Goal: Transaction & Acquisition: Purchase product/service

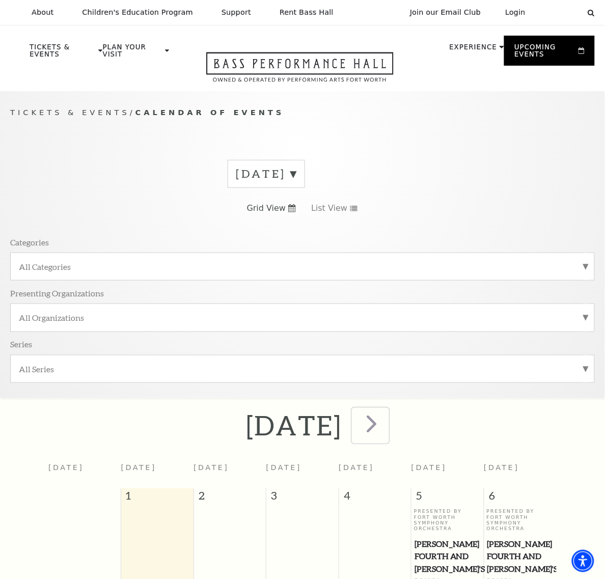
click at [386, 410] on span "next" at bounding box center [371, 424] width 29 height 29
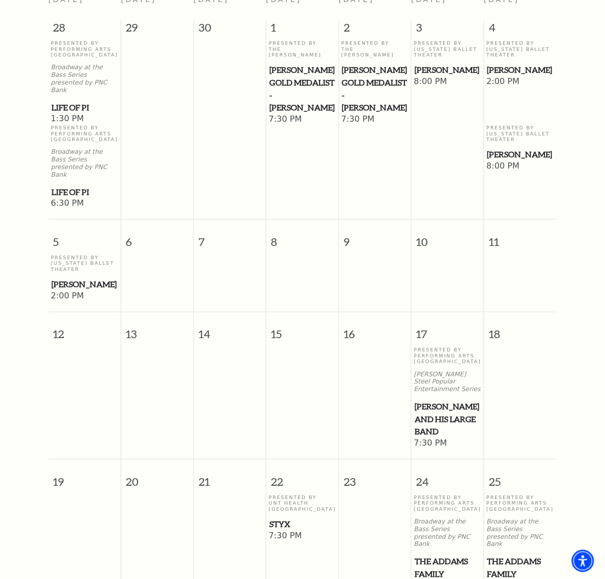
scroll to position [600, 0]
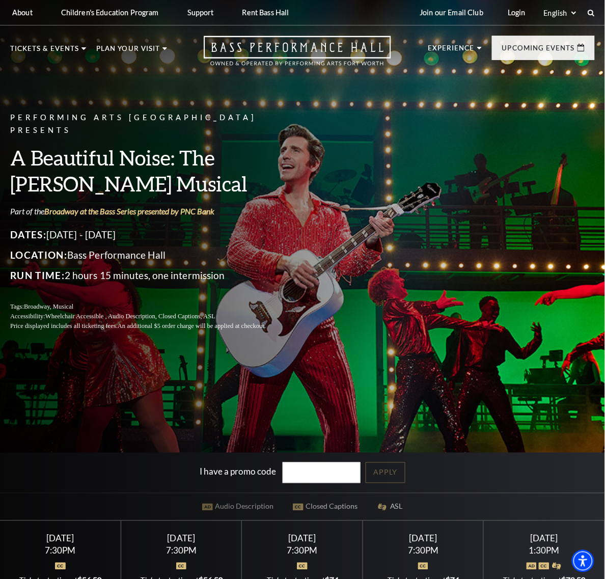
scroll to position [191, 0]
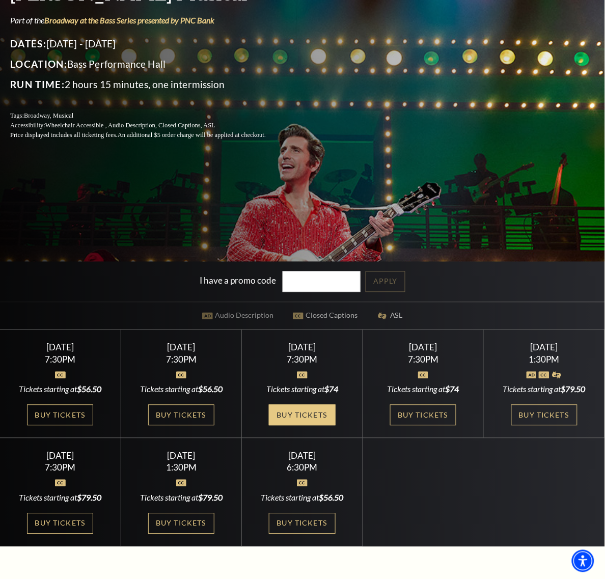
click at [269, 426] on link "Buy Tickets" at bounding box center [302, 415] width 66 height 21
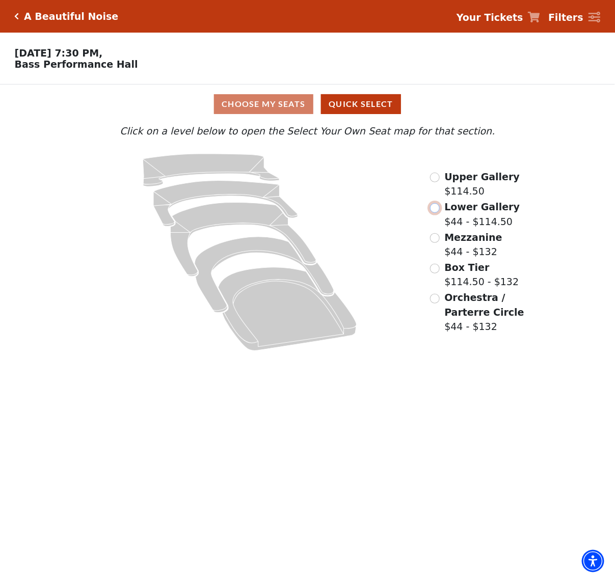
click at [436, 210] on input "Lower Gallery$44 - $114.50\a" at bounding box center [435, 208] width 10 height 10
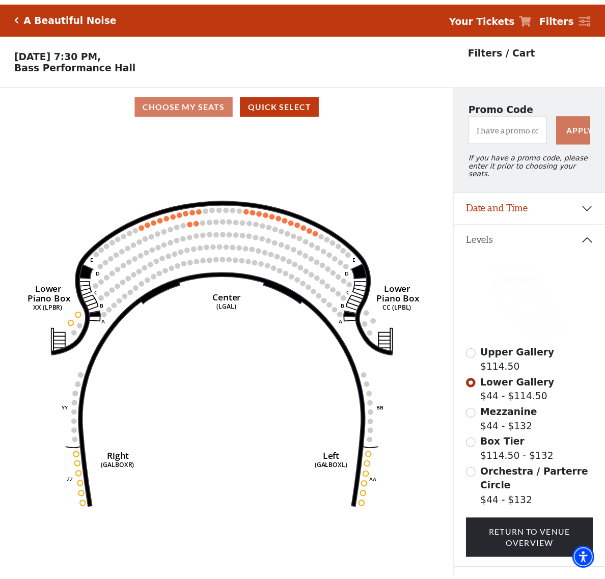
scroll to position [47, 0]
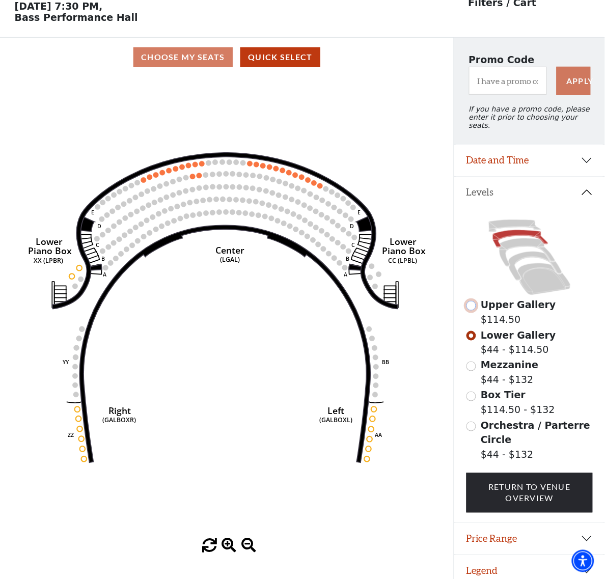
click at [473, 307] on input "Upper Gallery$114.50\a" at bounding box center [472, 306] width 10 height 10
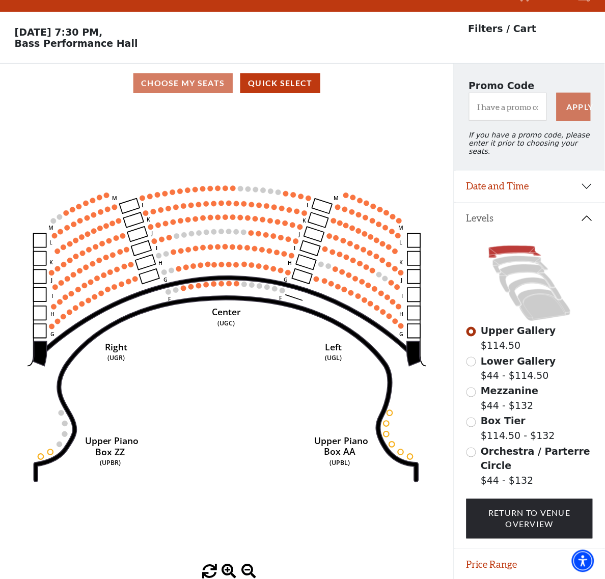
scroll to position [0, 0]
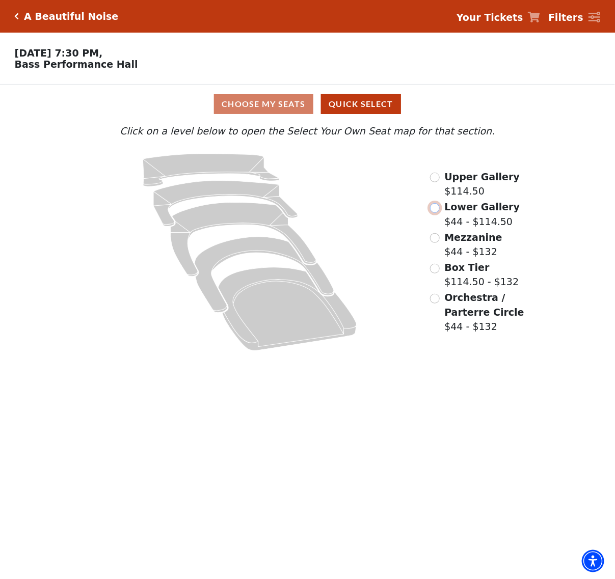
click at [434, 213] on input "Lower Gallery$44 - $114.50\a" at bounding box center [435, 208] width 10 height 10
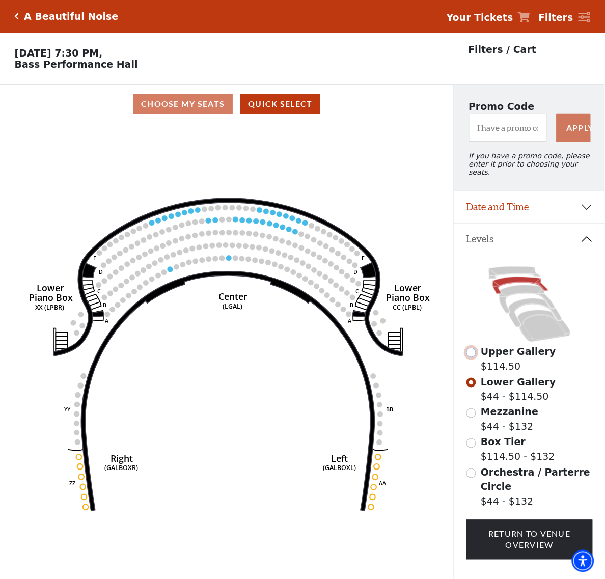
click at [470, 348] on input "Upper Gallery$114.50\a" at bounding box center [472, 353] width 10 height 10
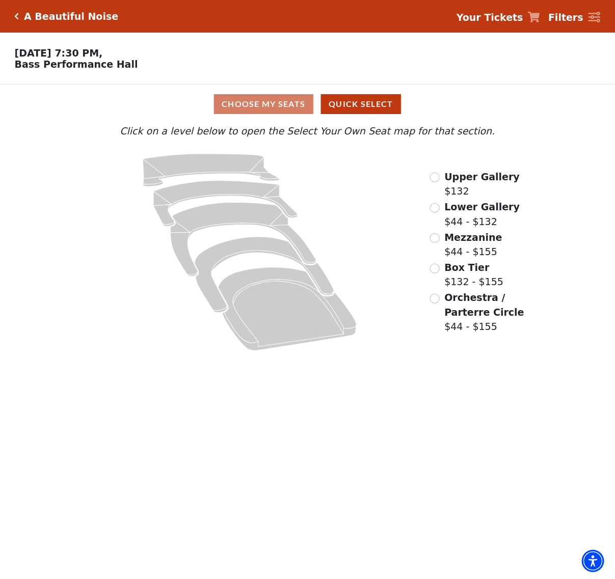
drag, startPoint x: 109, startPoint y: 405, endPoint x: -20, endPoint y: 402, distance: 128.4
drag, startPoint x: -20, startPoint y: 402, endPoint x: 278, endPoint y: 480, distance: 307.9
click at [278, 480] on body "Skip to main content Enable accessibility for low vision Open the accessibility…" at bounding box center [307, 289] width 615 height 579
click at [439, 211] on input "Lower Gallery$44 - $132\a" at bounding box center [435, 208] width 10 height 10
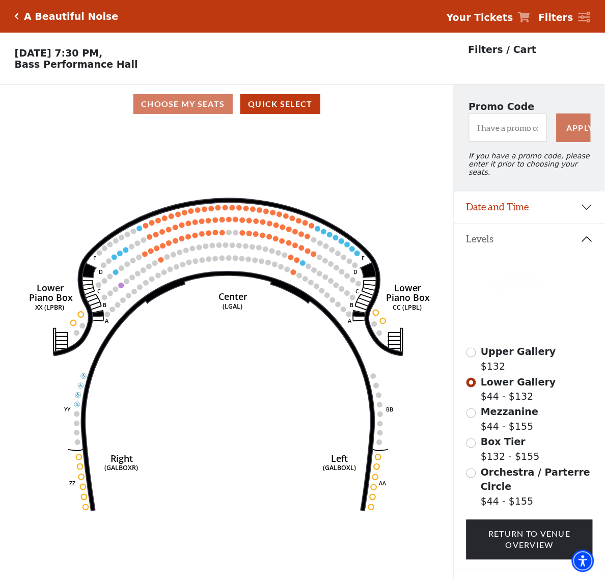
scroll to position [47, 0]
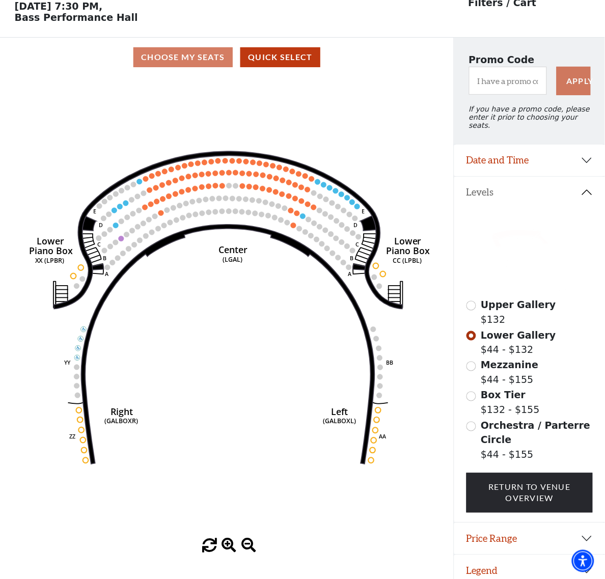
click at [438, 213] on div "Current Level Lower Gallery Click on a level below to open the Select Your Own …" at bounding box center [227, 315] width 454 height 477
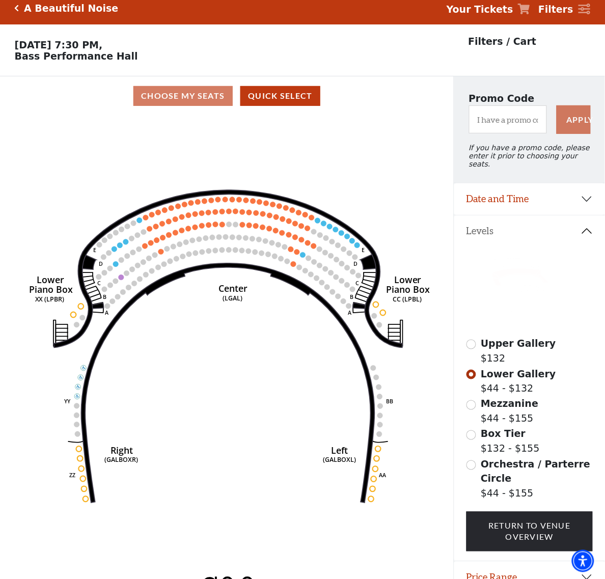
scroll to position [0, 0]
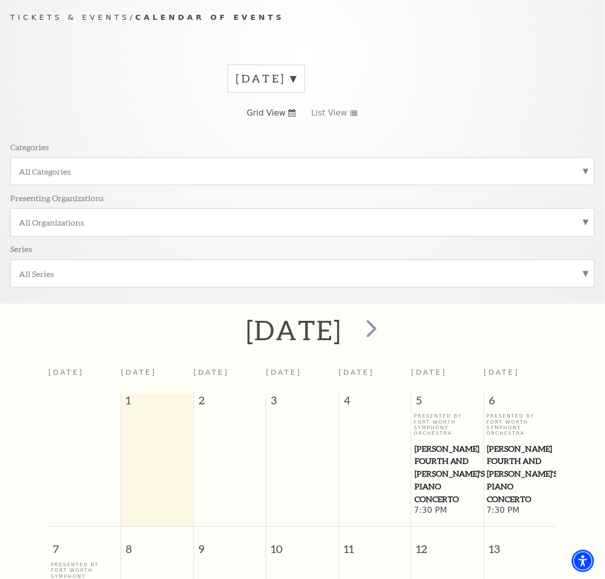
scroll to position [91, 0]
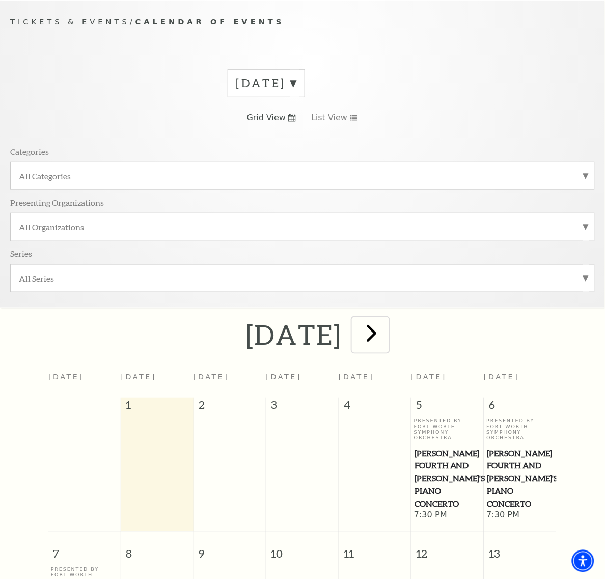
click at [386, 319] on span "next" at bounding box center [371, 333] width 29 height 29
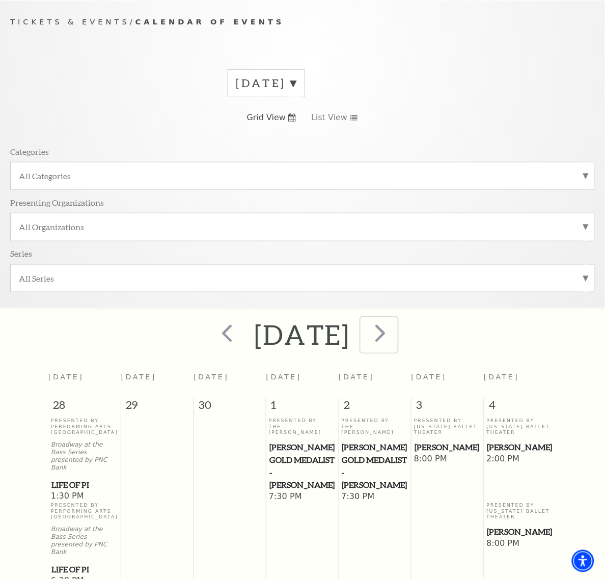
click at [395, 319] on span "next" at bounding box center [380, 333] width 29 height 29
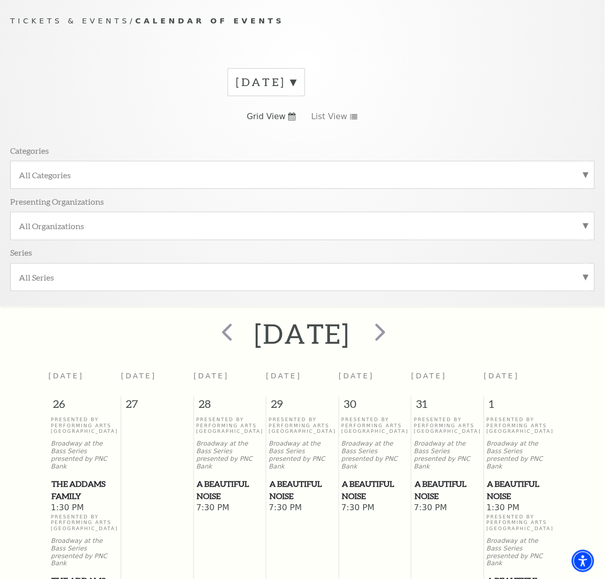
scroll to position [92, 0]
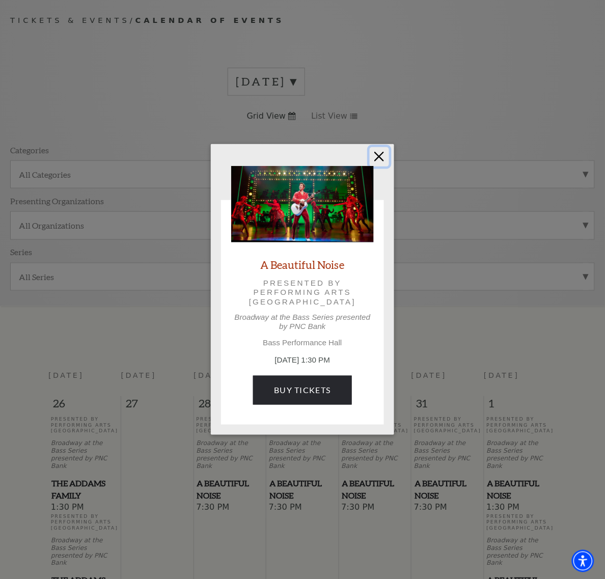
drag, startPoint x: 385, startPoint y: 161, endPoint x: 391, endPoint y: 206, distance: 45.7
click at [385, 160] on button "Close" at bounding box center [379, 156] width 19 height 19
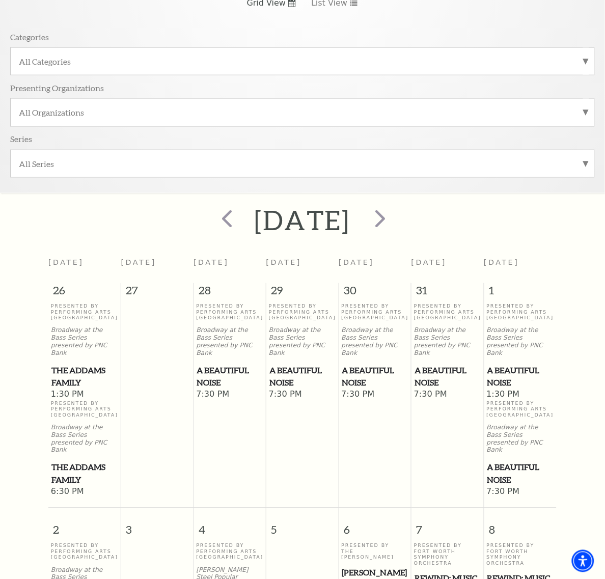
scroll to position [220, 0]
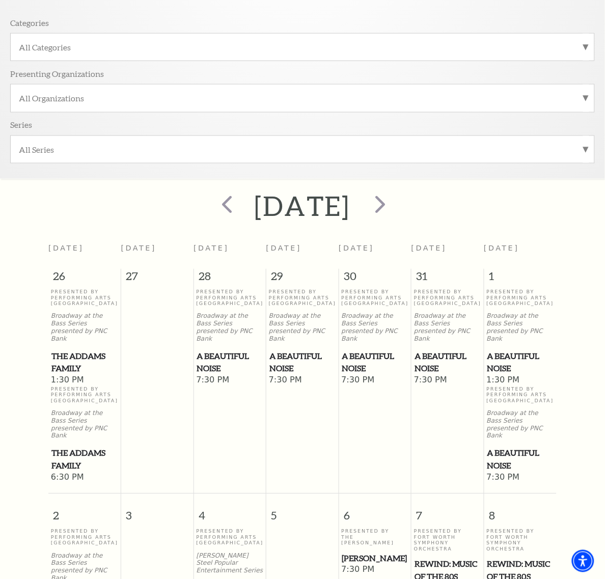
drag, startPoint x: 218, startPoint y: 392, endPoint x: 210, endPoint y: 405, distance: 15.1
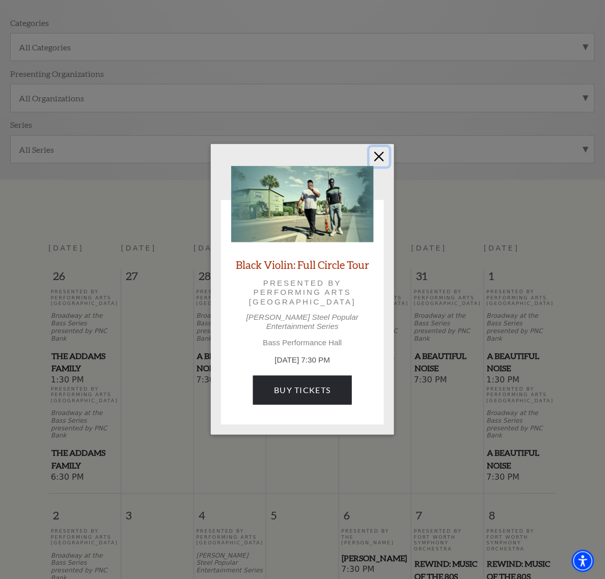
click at [381, 159] on button "Close" at bounding box center [379, 156] width 19 height 19
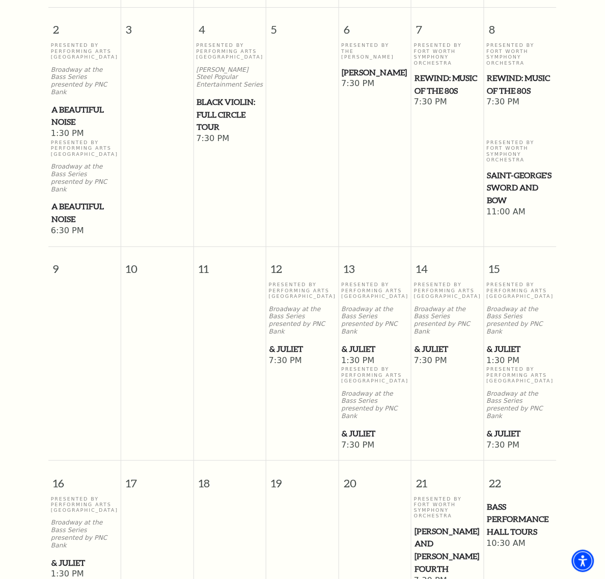
scroll to position [729, 0]
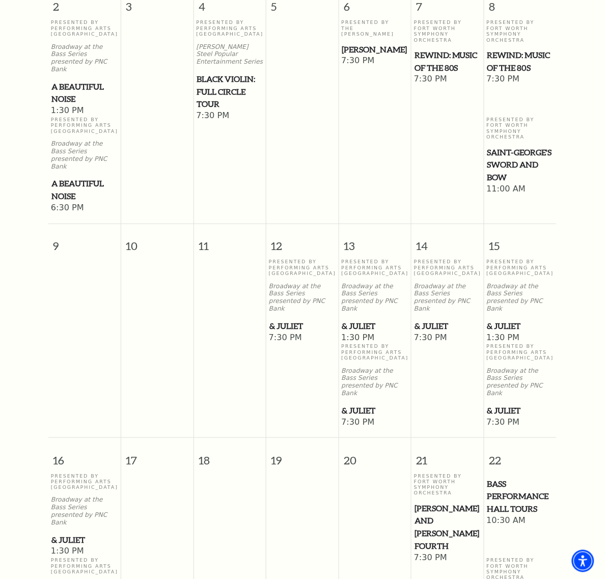
click at [508, 320] on span "& Juliet" at bounding box center [521, 326] width 67 height 13
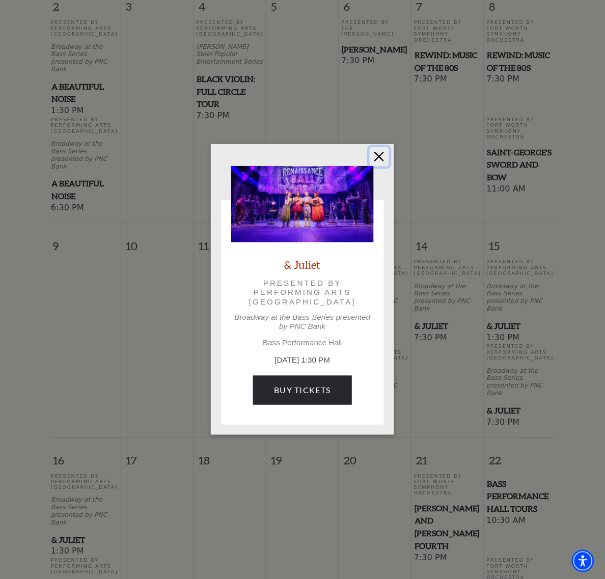
click at [380, 159] on button "Close" at bounding box center [379, 156] width 19 height 19
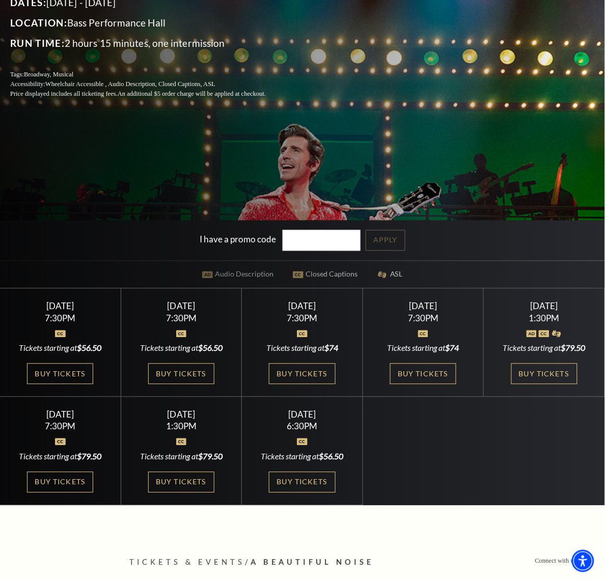
scroll to position [255, 0]
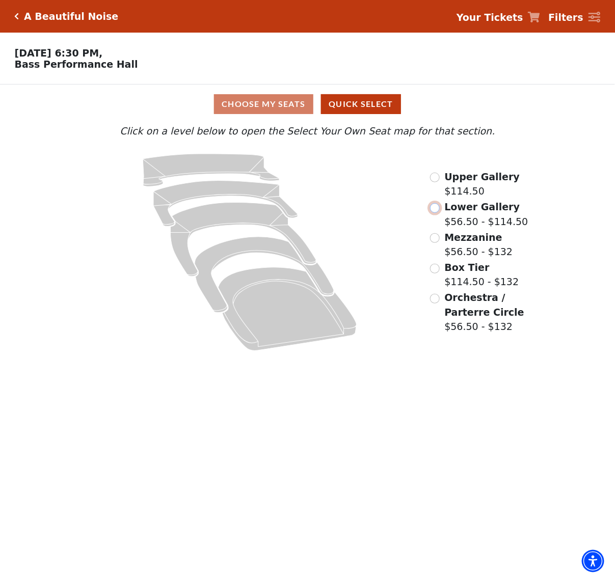
click at [437, 213] on input "Lower Gallery$56.50 - $114.50\a" at bounding box center [435, 208] width 10 height 10
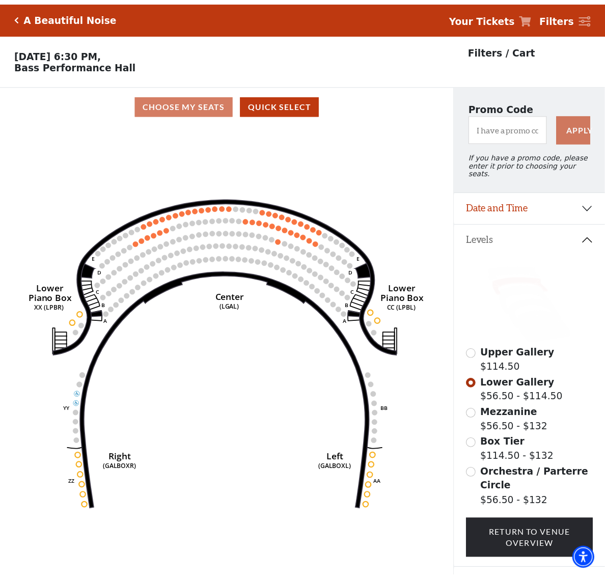
scroll to position [47, 0]
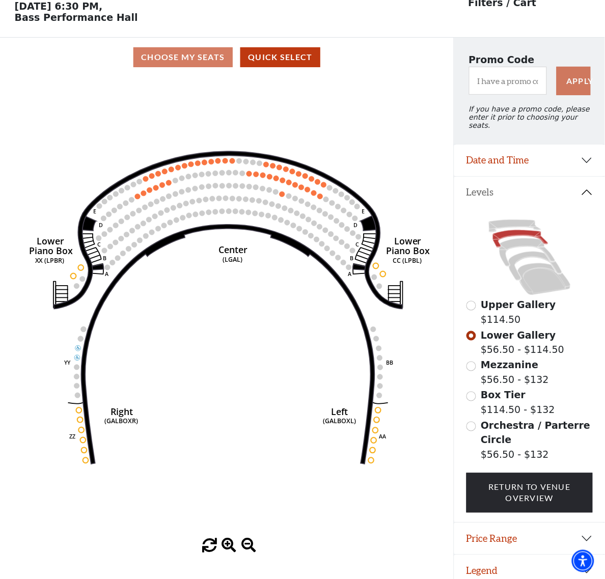
click at [436, 212] on div "Current Level Lower Gallery Click on a level below to open the Select Your Own …" at bounding box center [227, 315] width 454 height 477
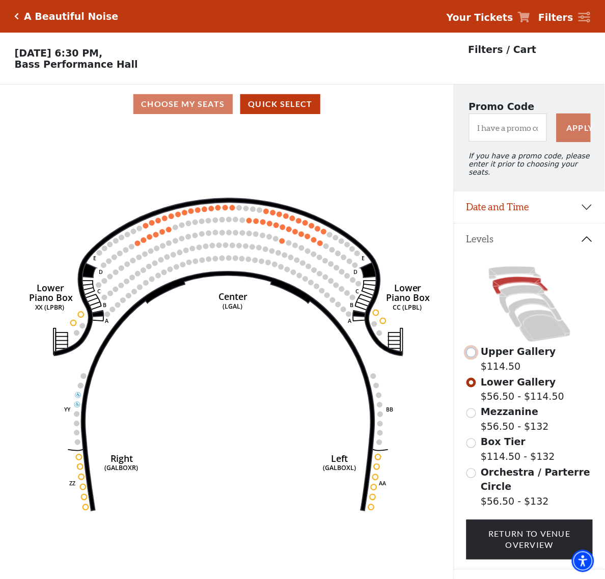
click at [467, 351] on input "Upper Gallery$114.50\a" at bounding box center [472, 353] width 10 height 10
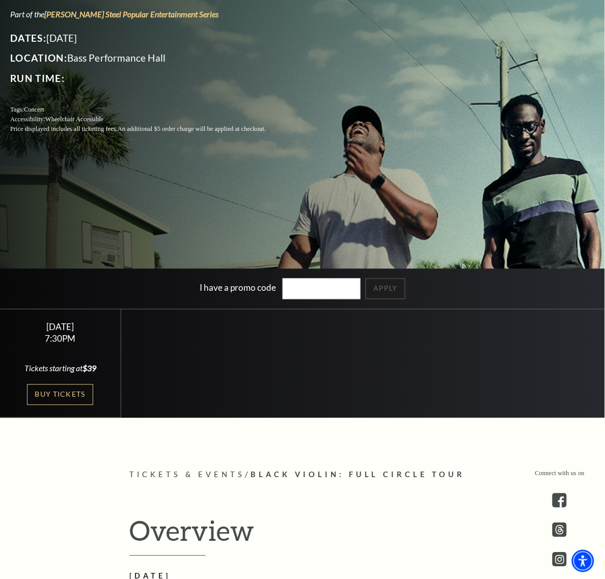
scroll to position [191, 0]
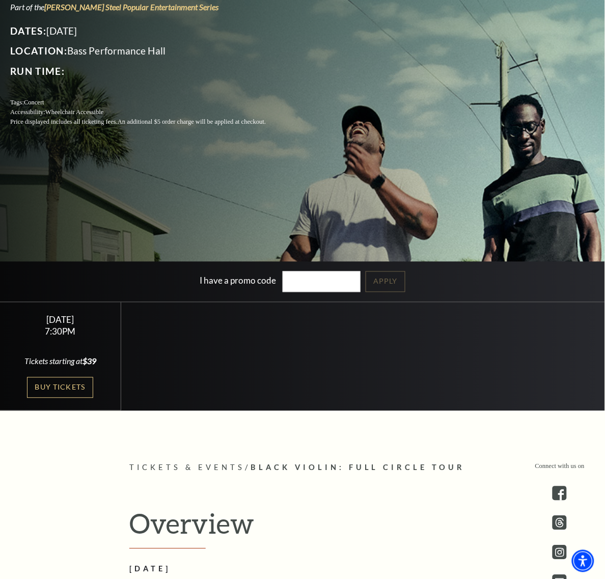
click at [67, 367] on div "Tickets starting at $39" at bounding box center [60, 361] width 96 height 11
click at [59, 393] on link "Buy Tickets" at bounding box center [60, 388] width 66 height 21
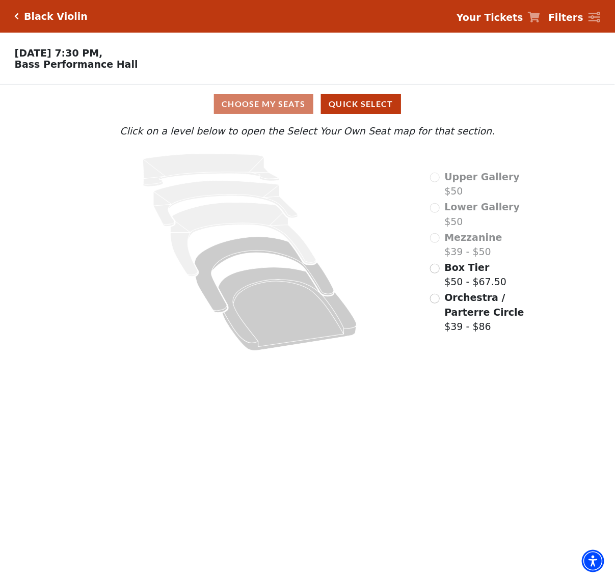
click at [439, 306] on div "Orchestra / Parterre Circle $39 - $86" at bounding box center [480, 312] width 101 height 44
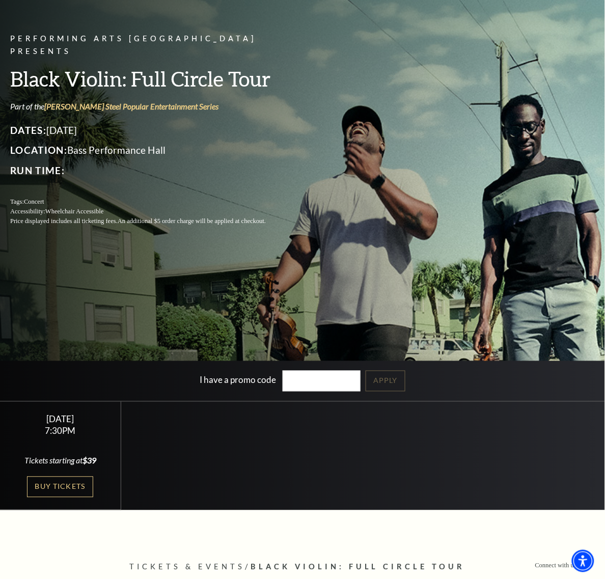
scroll to position [127, 0]
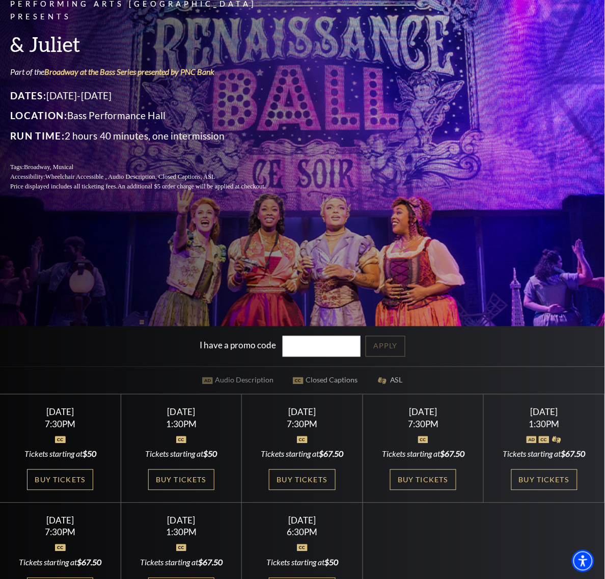
scroll to position [127, 0]
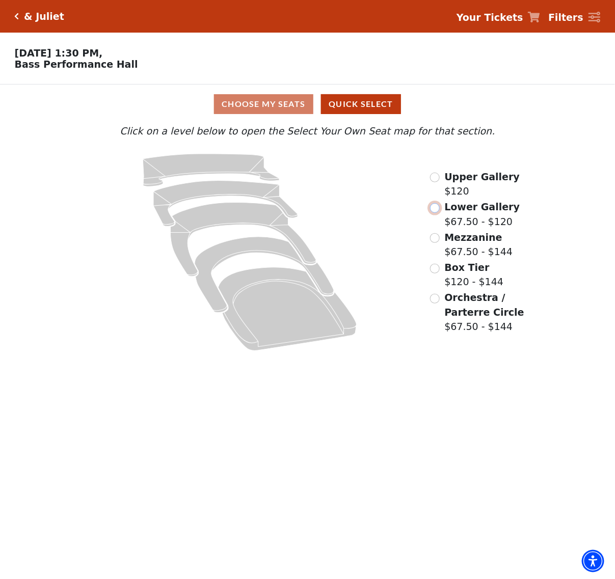
click at [437, 212] on input "Lower Gallery$67.50 - $120\a" at bounding box center [435, 208] width 10 height 10
